Goal: Task Accomplishment & Management: Manage account settings

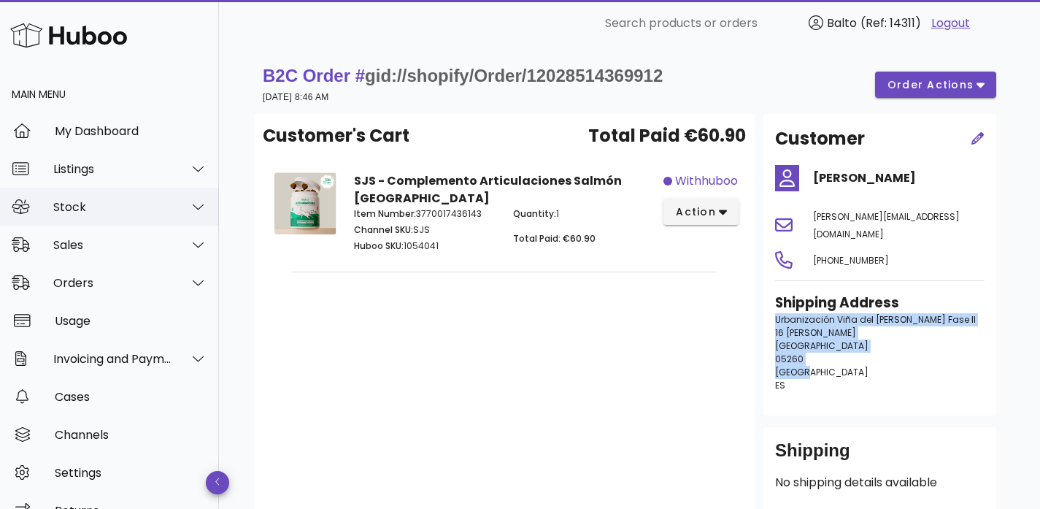
click at [83, 217] on div "Stock" at bounding box center [109, 207] width 219 height 38
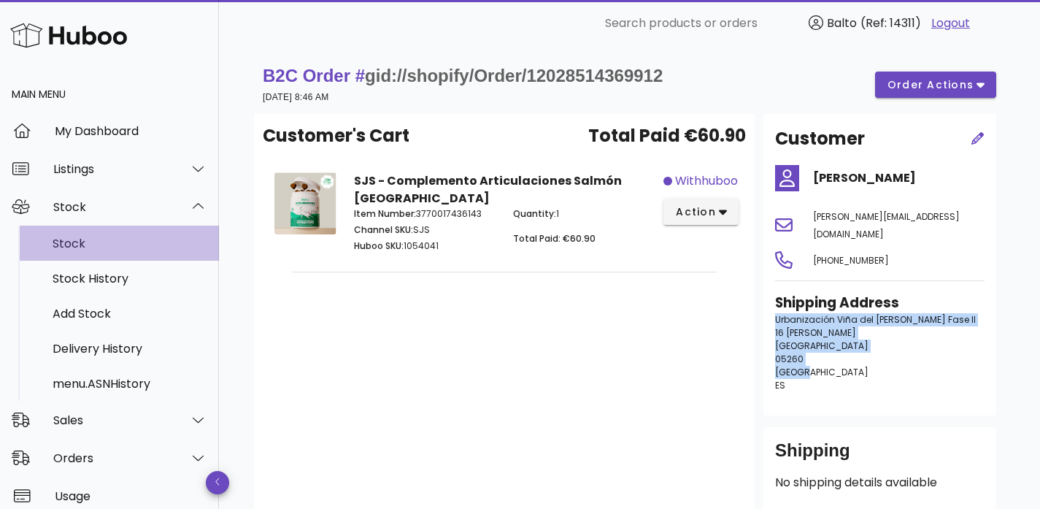
click at [86, 248] on div "Stock" at bounding box center [130, 244] width 155 height 14
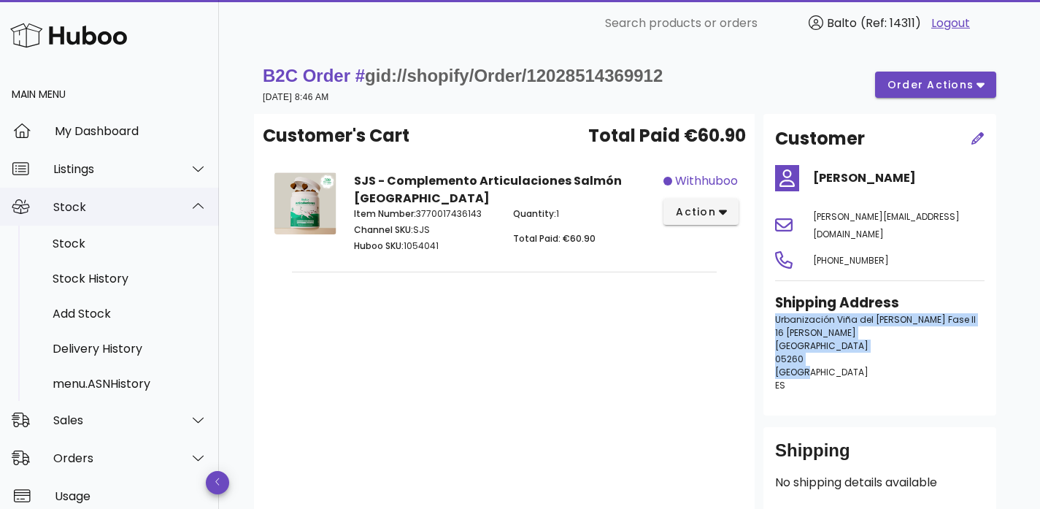
click at [96, 204] on div "Stock" at bounding box center [112, 207] width 119 height 14
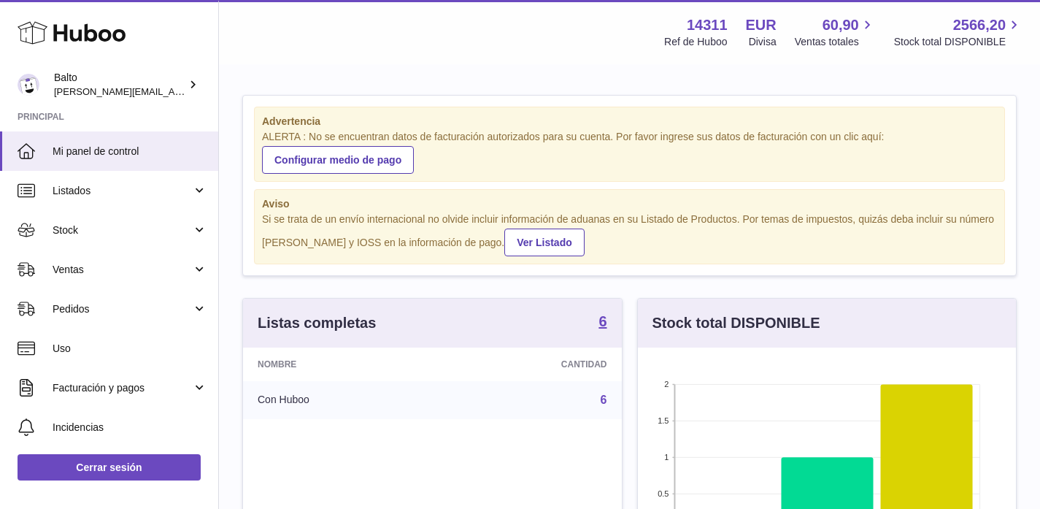
scroll to position [228, 378]
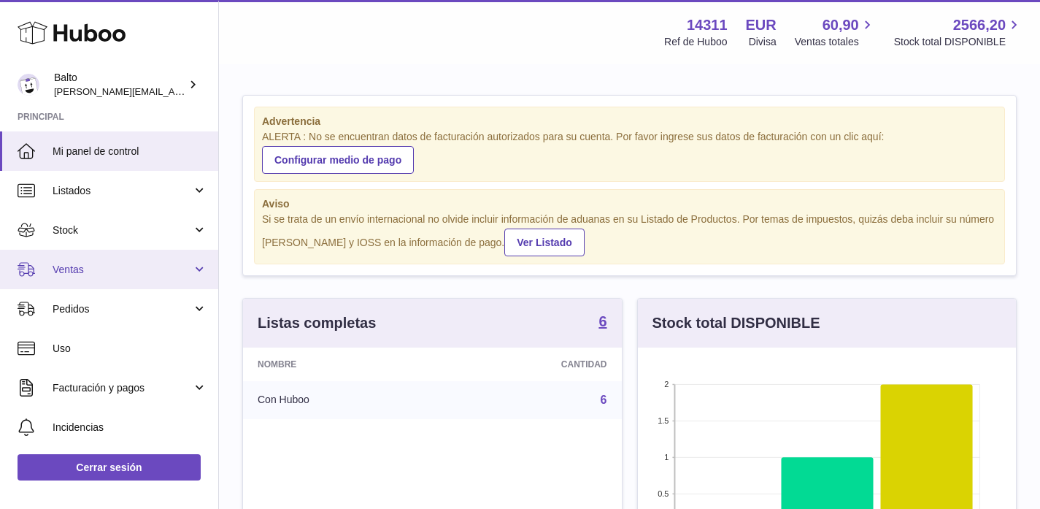
click at [85, 273] on span "Ventas" at bounding box center [122, 270] width 139 height 14
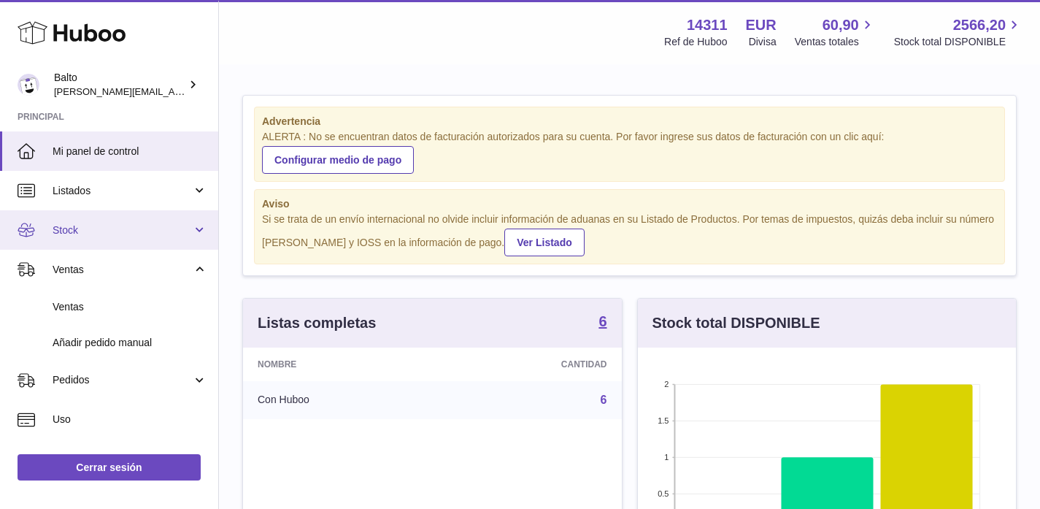
click at [84, 226] on span "Stock" at bounding box center [122, 230] width 139 height 14
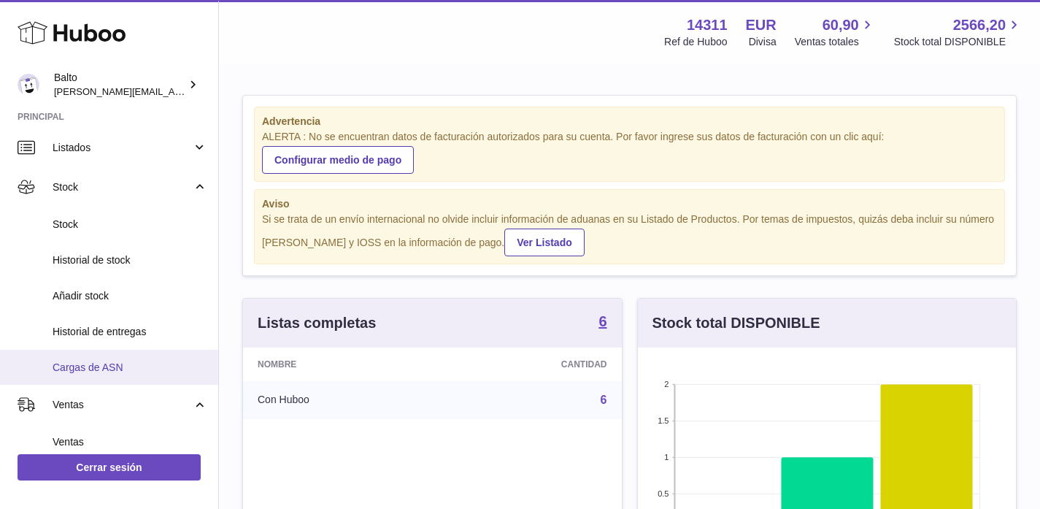
scroll to position [59, 0]
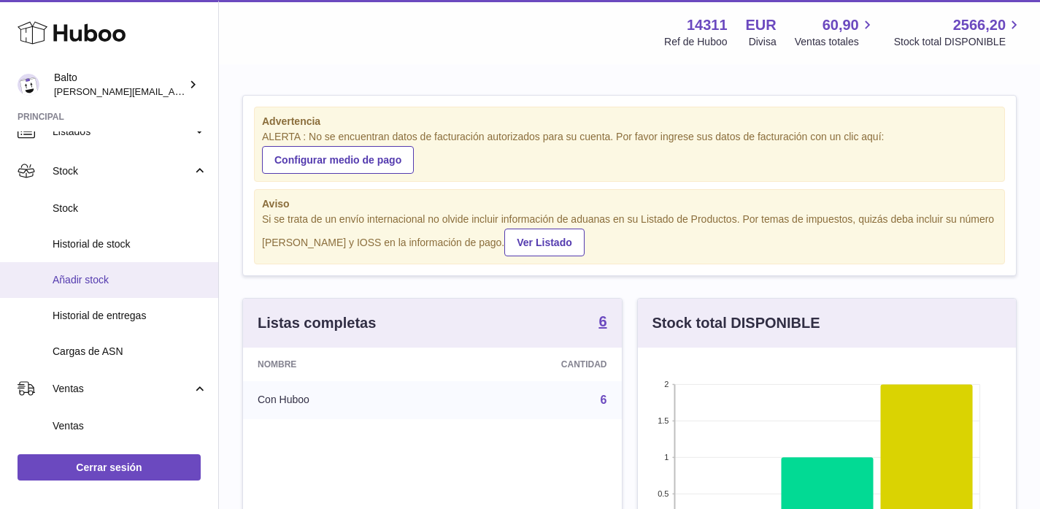
click at [78, 278] on span "Añadir stock" at bounding box center [130, 280] width 155 height 14
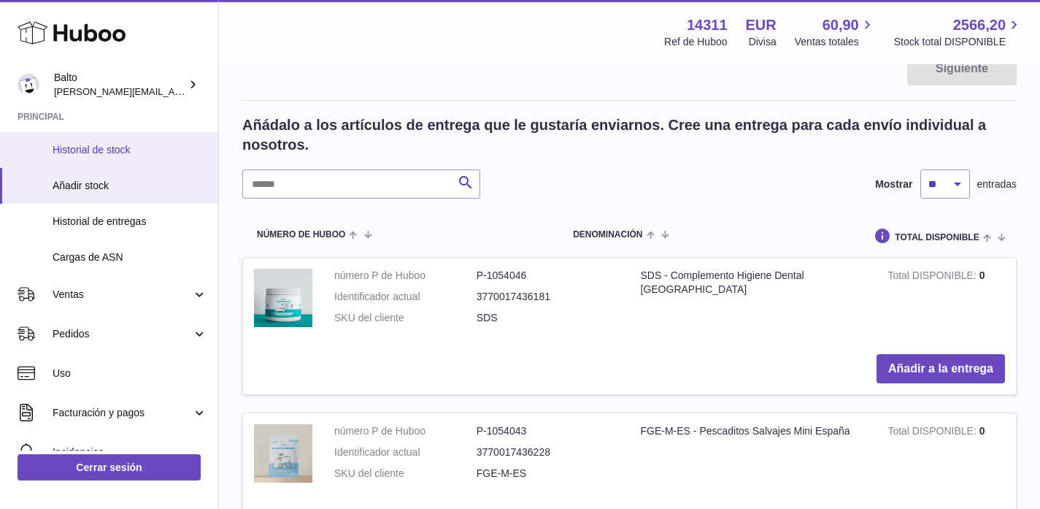
scroll to position [192, 0]
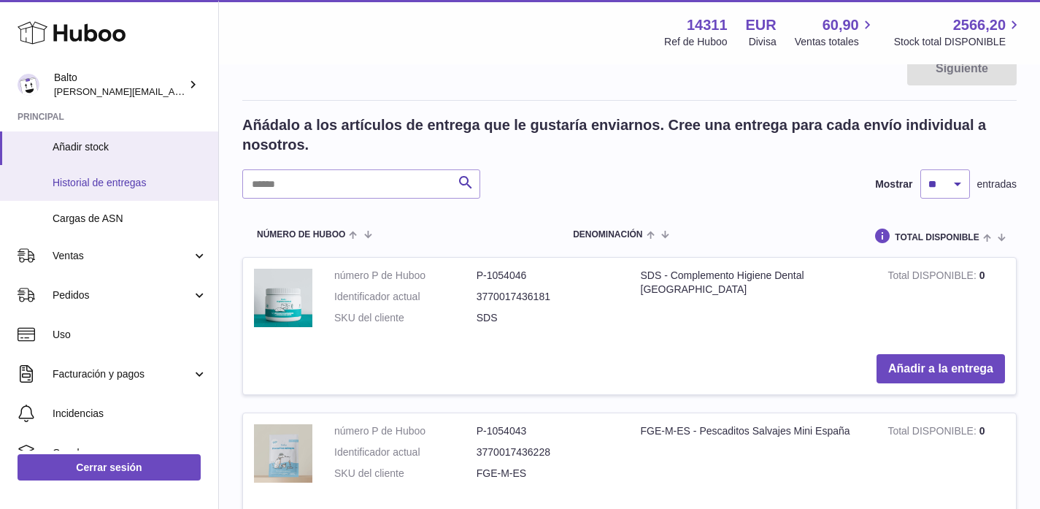
click at [101, 186] on span "Historial de entregas" at bounding box center [130, 183] width 155 height 14
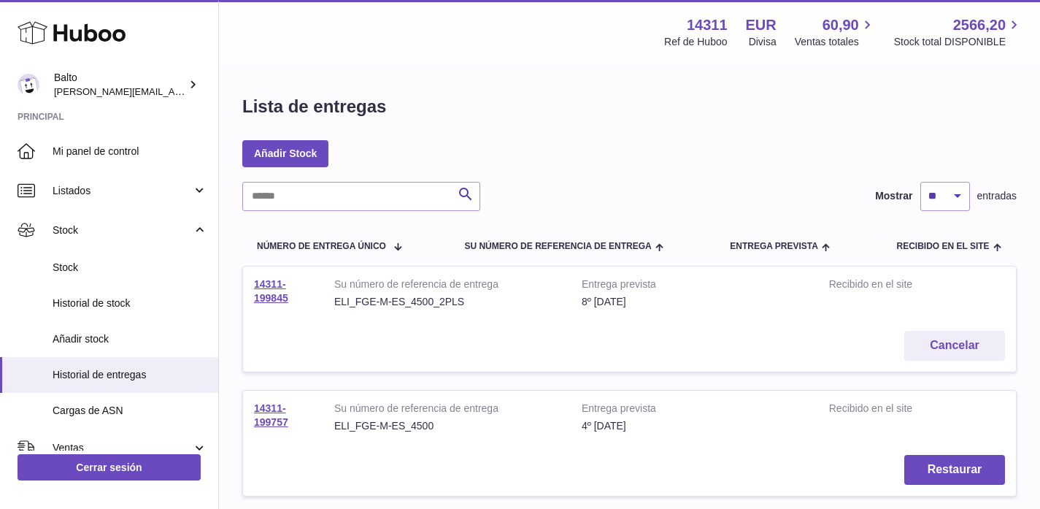
click at [634, 320] on td "Cancelar" at bounding box center [629, 346] width 773 height 52
drag, startPoint x: 472, startPoint y: 305, endPoint x: 445, endPoint y: 310, distance: 26.6
click at [472, 304] on div "ELI_FGE-M-ES_4500_2PLS" at bounding box center [447, 302] width 226 height 14
click at [264, 296] on link "14311-199845" at bounding box center [271, 291] width 34 height 26
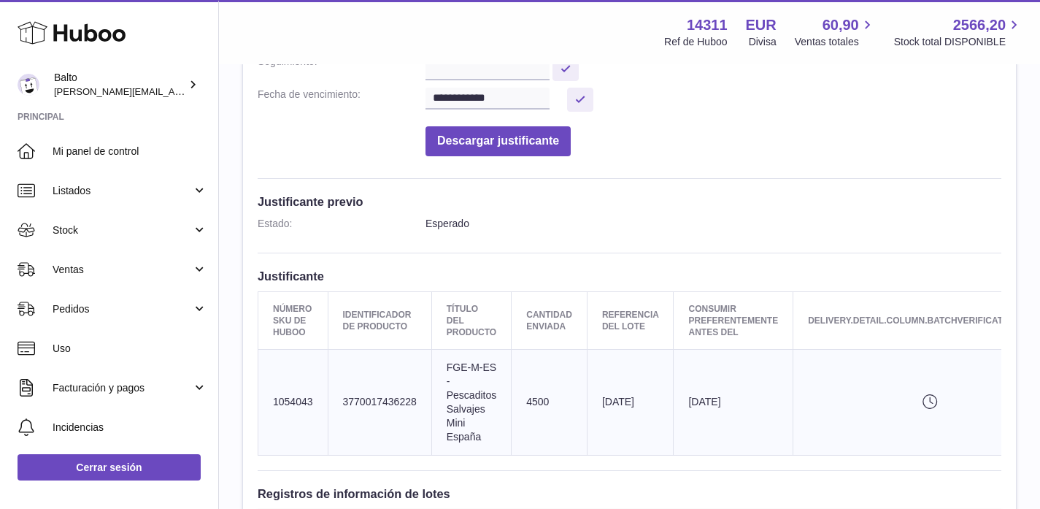
scroll to position [288, 0]
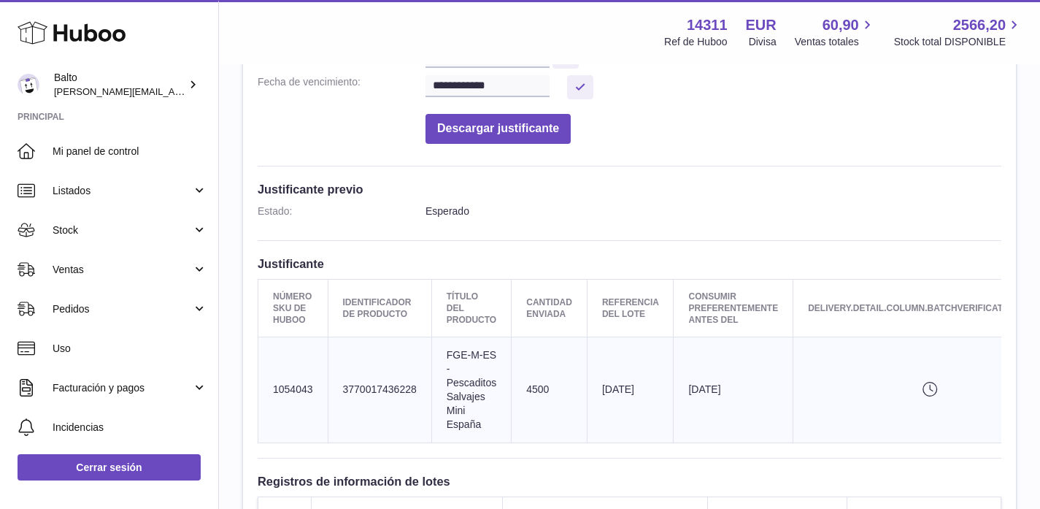
click at [932, 389] on icon at bounding box center [930, 389] width 15 height 15
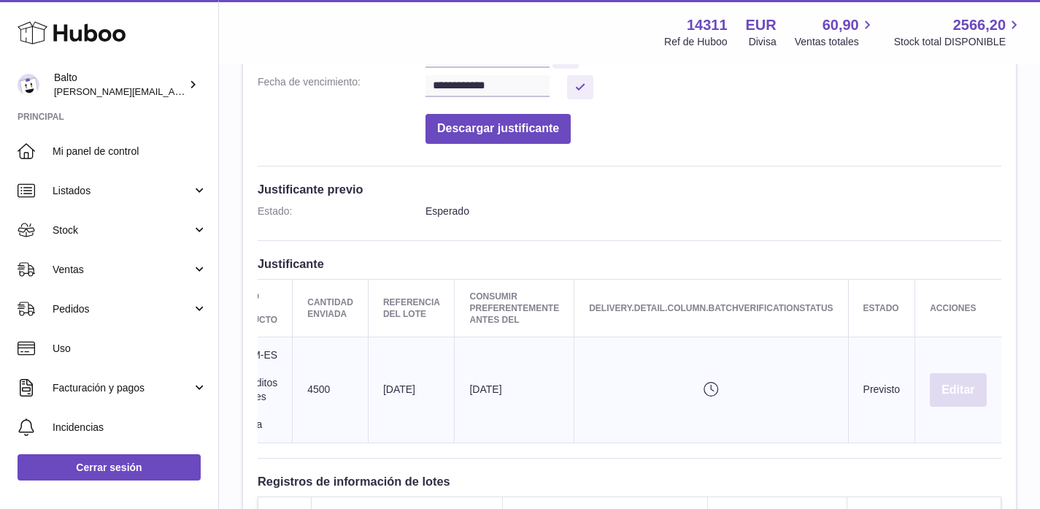
click at [967, 382] on button "Editar" at bounding box center [958, 390] width 56 height 34
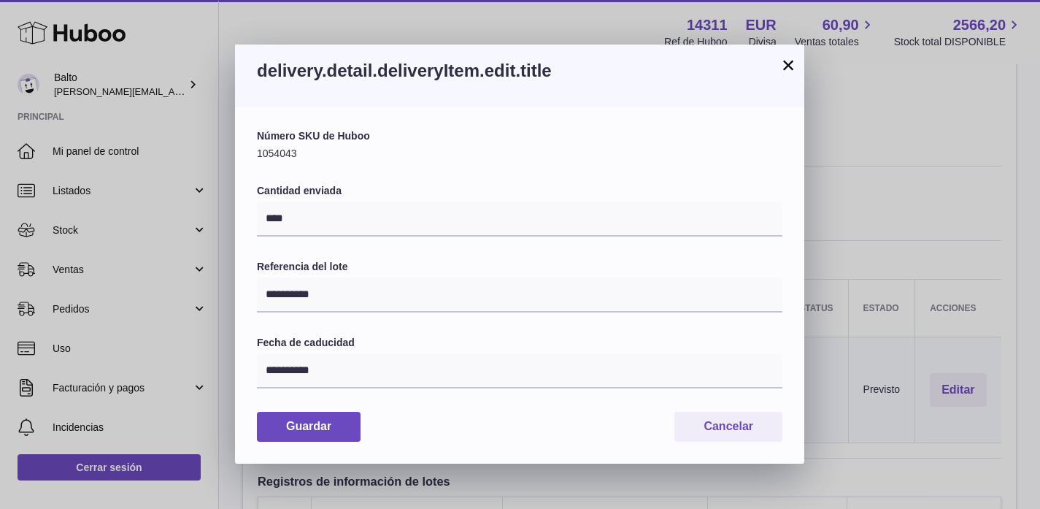
scroll to position [0, 208]
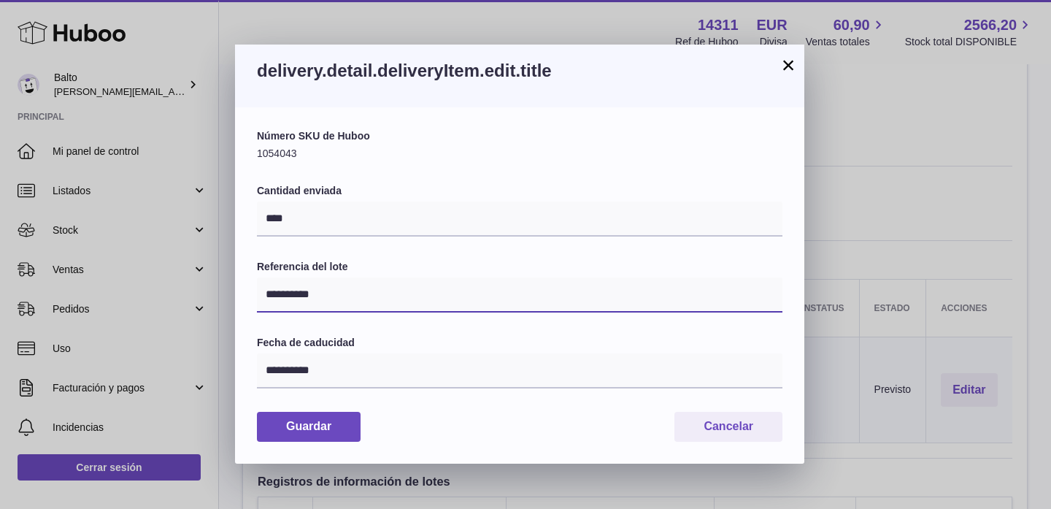
click at [381, 300] on input "**********" at bounding box center [520, 294] width 526 height 35
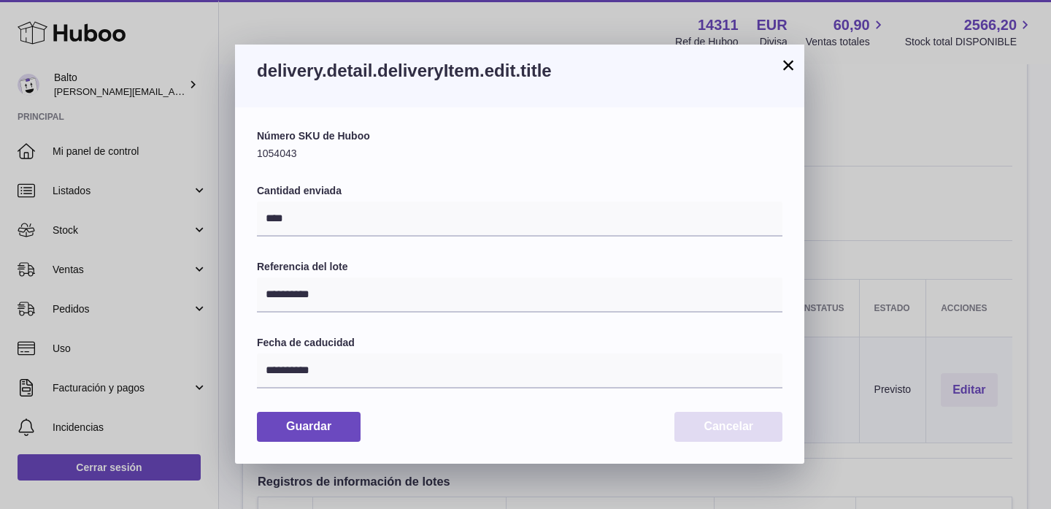
click at [717, 423] on button "Cancelar" at bounding box center [729, 427] width 108 height 30
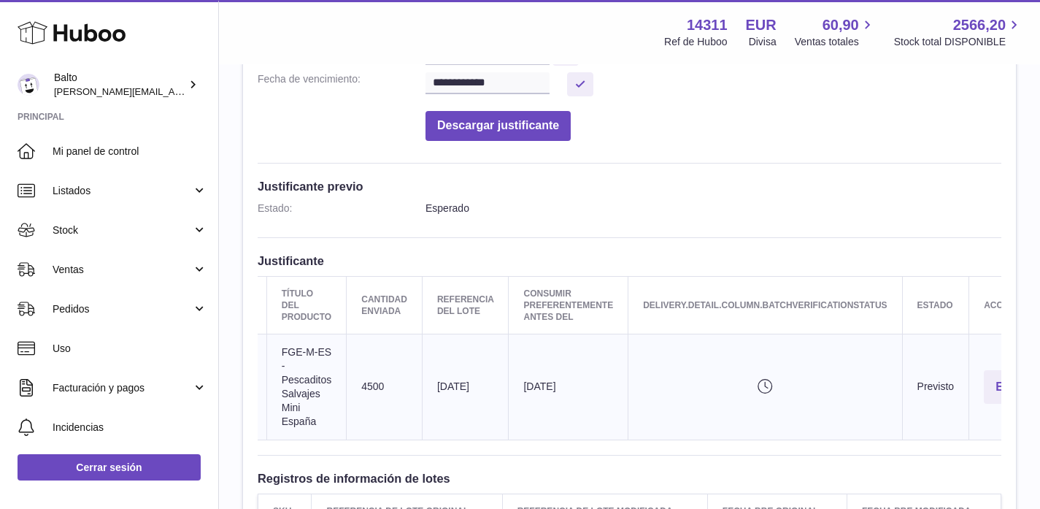
scroll to position [0, 0]
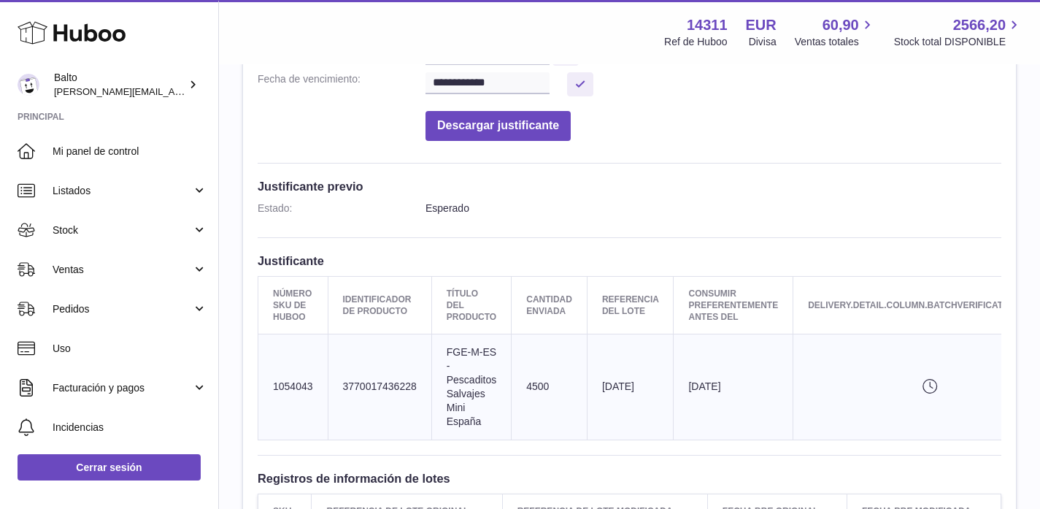
click at [933, 383] on icon "delivery.detail.column.batchVerificationStatusPending" at bounding box center [930, 386] width 244 height 15
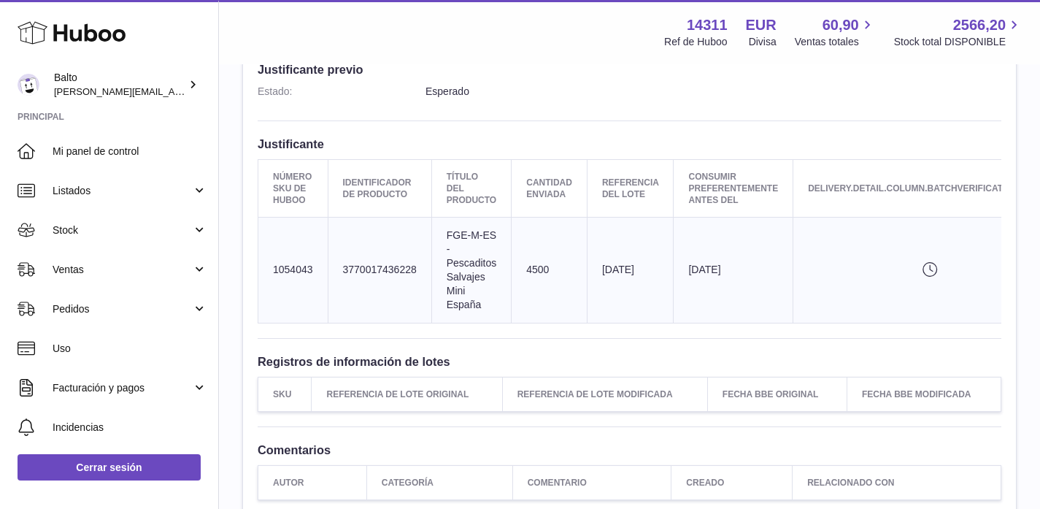
scroll to position [407, 0]
click at [545, 266] on td "Cantidad enviada 4500" at bounding box center [550, 270] width 76 height 105
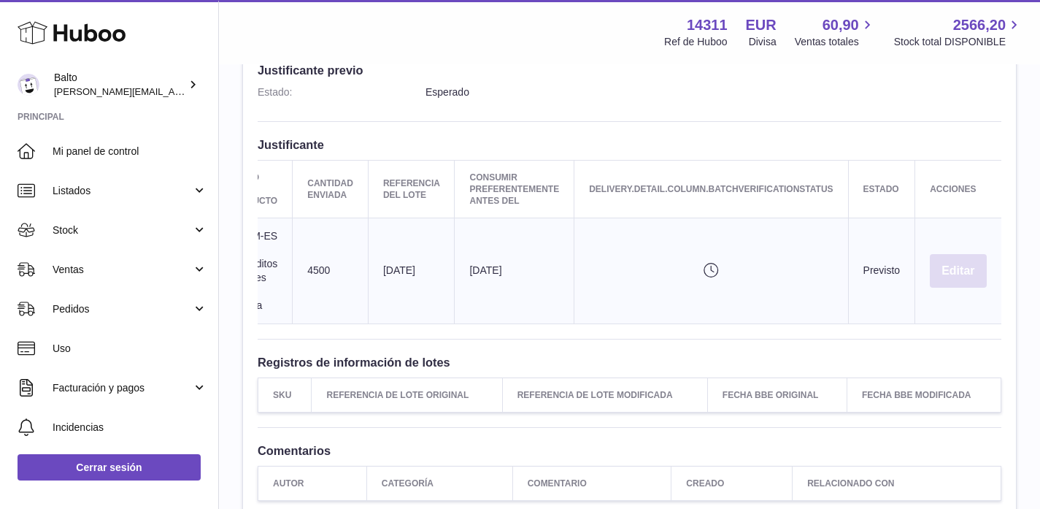
click at [953, 272] on button "Editar" at bounding box center [958, 271] width 56 height 34
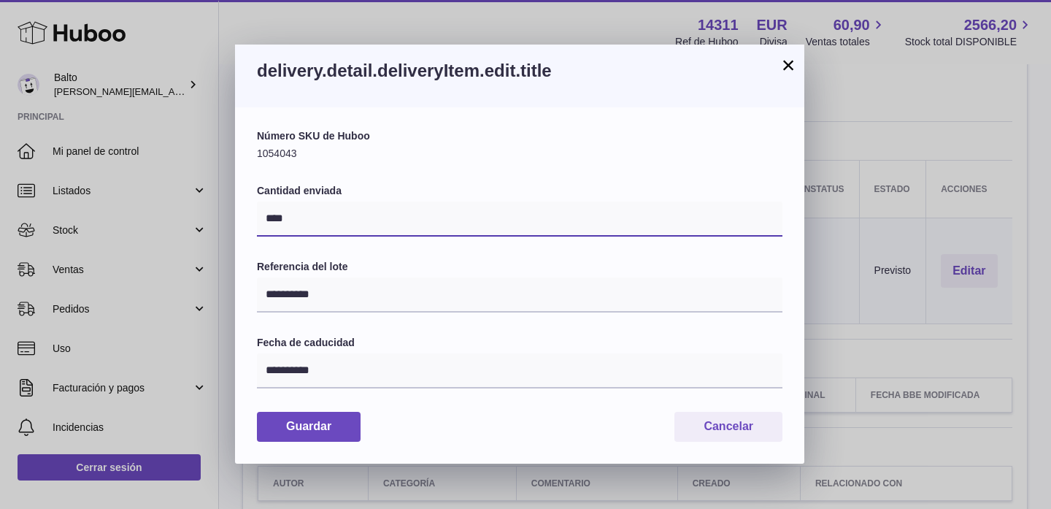
click at [337, 215] on input "****" at bounding box center [520, 219] width 526 height 35
drag, startPoint x: 294, startPoint y: 212, endPoint x: 242, endPoint y: 210, distance: 52.6
click at [242, 210] on div "**********" at bounding box center [519, 285] width 569 height 356
type input "****"
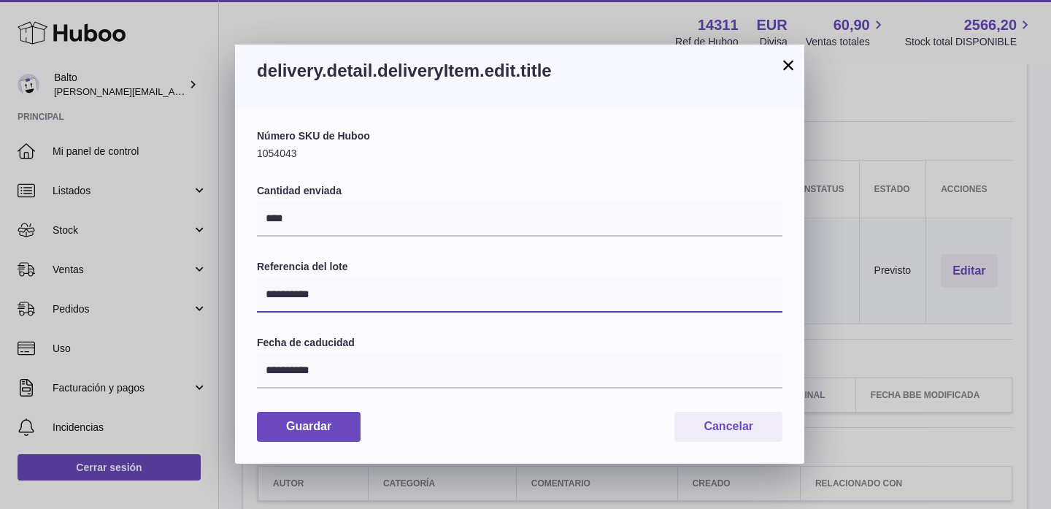
click at [333, 302] on input "**********" at bounding box center [520, 294] width 526 height 35
drag, startPoint x: 311, startPoint y: 290, endPoint x: 225, endPoint y: 286, distance: 86.2
click at [225, 286] on div "**********" at bounding box center [525, 254] width 1051 height 509
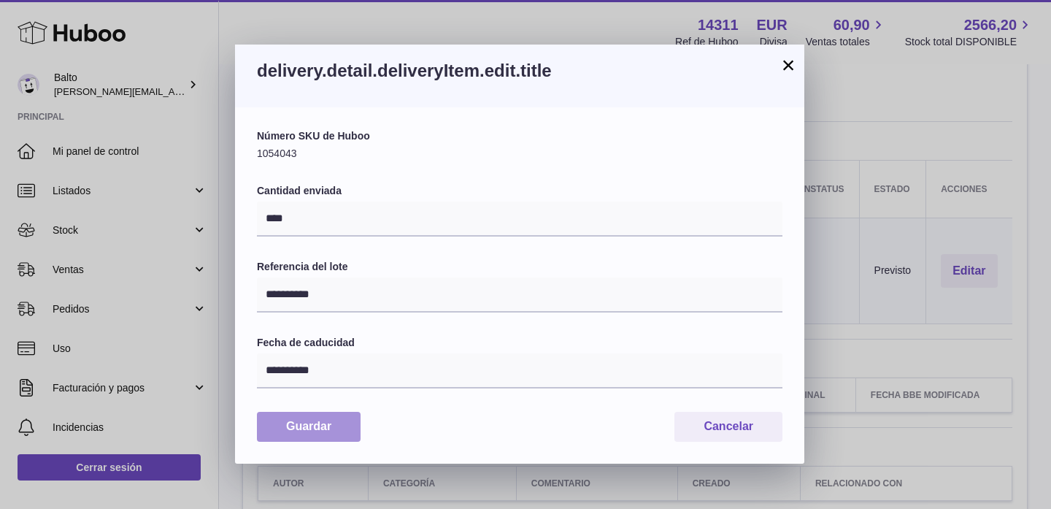
click at [323, 439] on button "Guardar" at bounding box center [309, 427] width 104 height 30
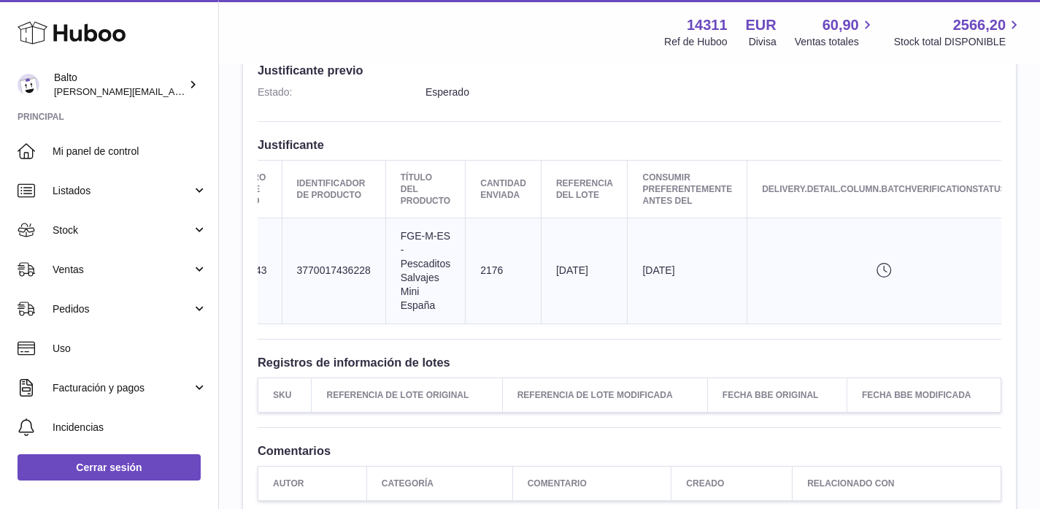
scroll to position [0, 0]
